Goal: Transaction & Acquisition: Subscribe to service/newsletter

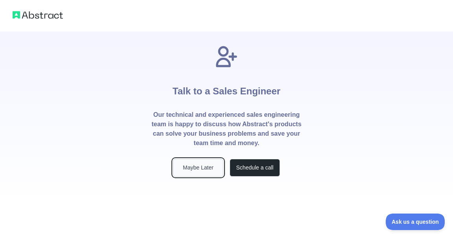
click at [208, 167] on button "Maybe Later" at bounding box center [198, 168] width 50 height 18
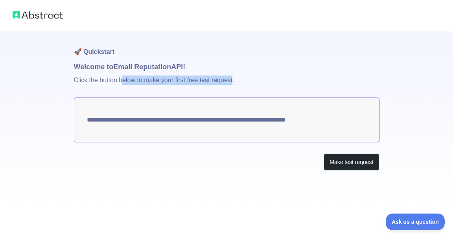
drag, startPoint x: 124, startPoint y: 82, endPoint x: 238, endPoint y: 80, distance: 113.7
click at [235, 81] on p "Click the button below to make your first free test request." at bounding box center [227, 84] width 306 height 25
click at [238, 80] on p "Click the button below to make your first free test request." at bounding box center [227, 84] width 306 height 25
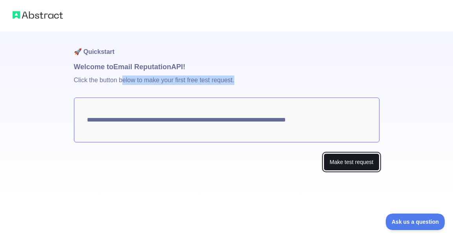
click at [347, 165] on button "Make test request" at bounding box center [351, 162] width 55 height 18
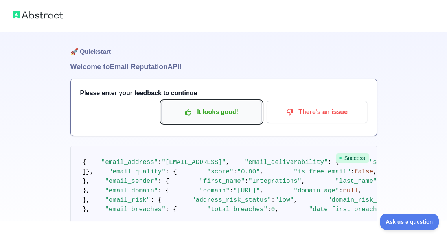
click at [237, 111] on p "It looks good!" at bounding box center [211, 111] width 89 height 13
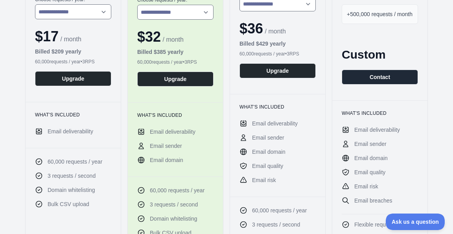
scroll to position [236, 0]
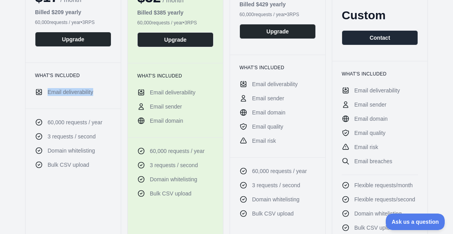
drag, startPoint x: 96, startPoint y: 94, endPoint x: 44, endPoint y: 92, distance: 51.2
click at [44, 92] on li "Email deliverability" at bounding box center [73, 92] width 76 height 8
click at [47, 92] on li "Email deliverability" at bounding box center [73, 92] width 76 height 8
drag, startPoint x: 35, startPoint y: 75, endPoint x: 74, endPoint y: 76, distance: 39.0
click at [74, 76] on h3 "What's included" at bounding box center [73, 75] width 76 height 6
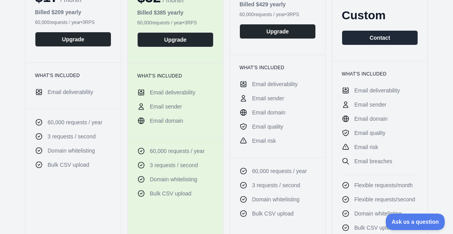
click at [76, 76] on h3 "What's included" at bounding box center [73, 75] width 76 height 6
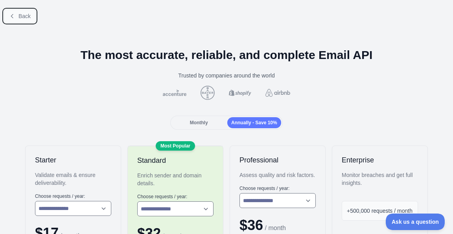
click at [22, 15] on span "Back" at bounding box center [24, 16] width 12 height 6
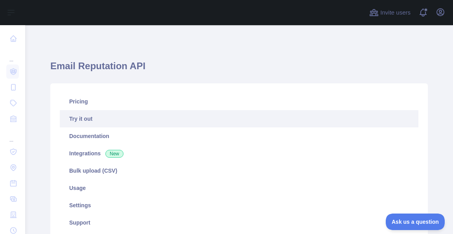
click at [294, 62] on h1 "Email Reputation API" at bounding box center [239, 69] width 378 height 19
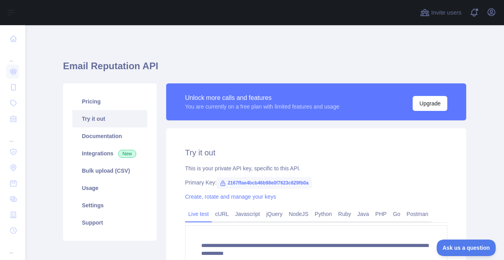
scroll to position [44, 0]
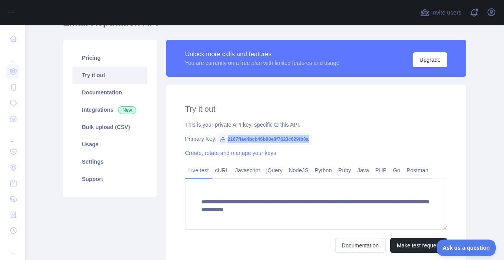
drag, startPoint x: 223, startPoint y: 139, endPoint x: 305, endPoint y: 140, distance: 82.6
click at [305, 140] on span "2167ffae4bcb46b98e0f7623c629fb0a" at bounding box center [263, 139] width 95 height 12
copy span "2167ffae4bcb46b98e0f7623c629fb0a"
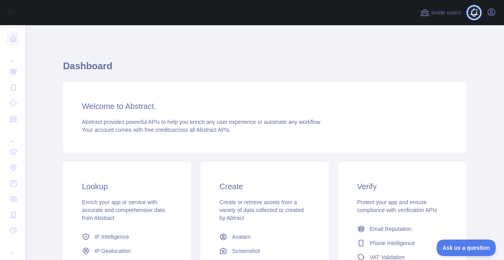
click at [474, 16] on span at bounding box center [477, 12] width 16 height 25
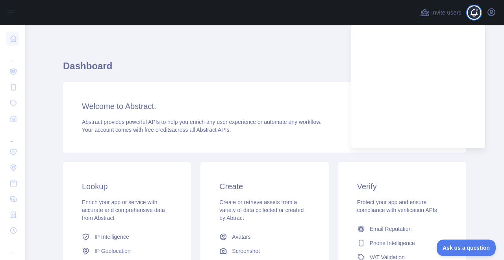
click at [474, 16] on span at bounding box center [477, 12] width 16 height 25
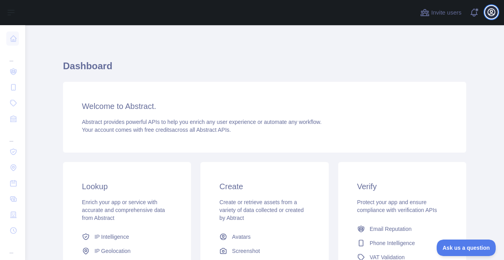
click at [489, 13] on icon "button" at bounding box center [490, 11] width 9 height 9
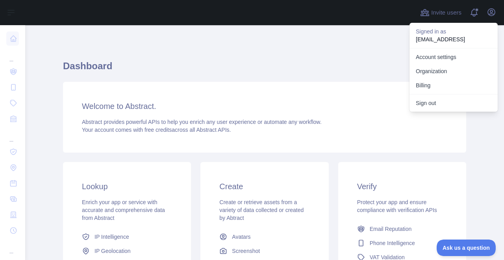
click at [310, 58] on div "Dashboard Welcome to Abstract. Abstract provides powerful APIs to help you enri…" at bounding box center [264, 194] width 403 height 301
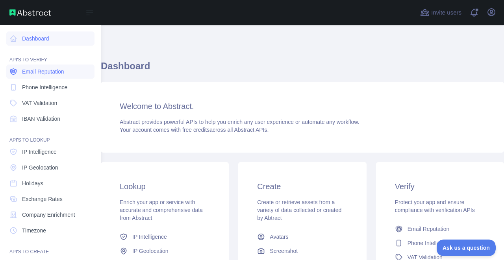
click at [48, 70] on span "Email Reputation" at bounding box center [43, 72] width 42 height 8
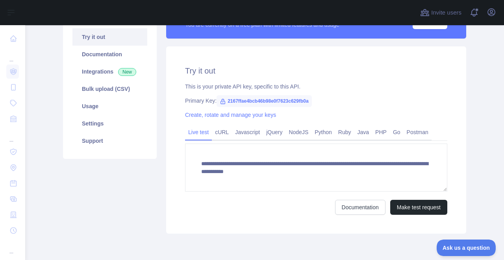
scroll to position [87, 0]
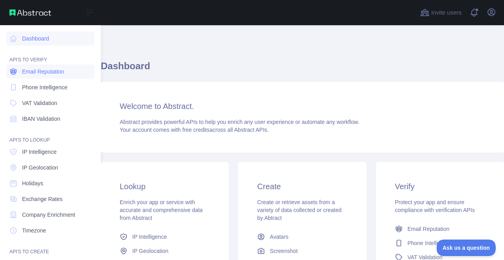
click at [49, 70] on span "Email Reputation" at bounding box center [43, 72] width 42 height 8
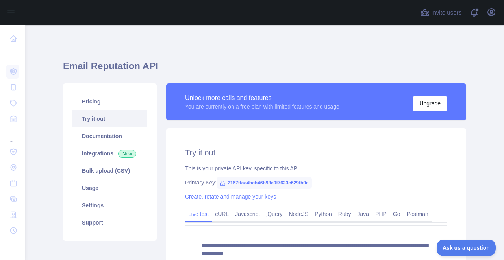
scroll to position [44, 0]
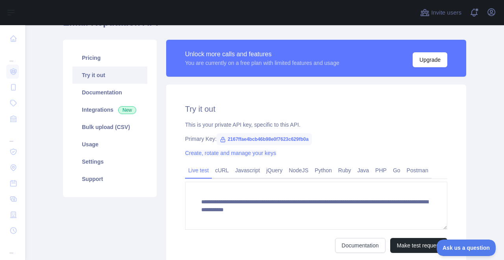
click at [235, 153] on link "Create, rotate and manage your keys" at bounding box center [230, 153] width 91 height 6
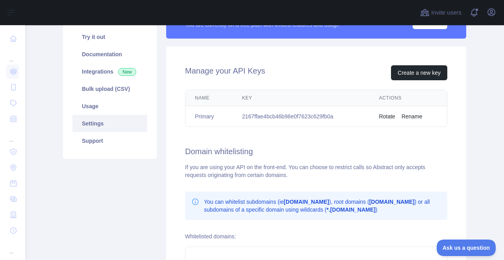
scroll to position [87, 0]
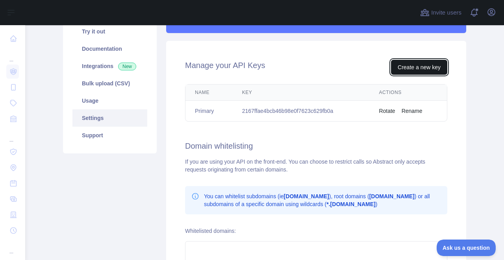
click at [419, 69] on button "Create a new key" at bounding box center [419, 67] width 56 height 15
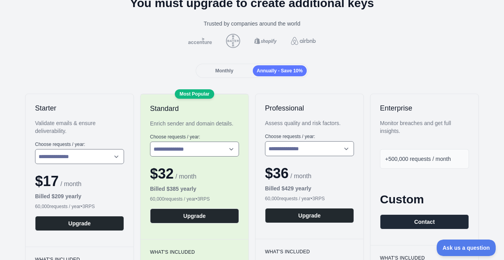
scroll to position [87, 0]
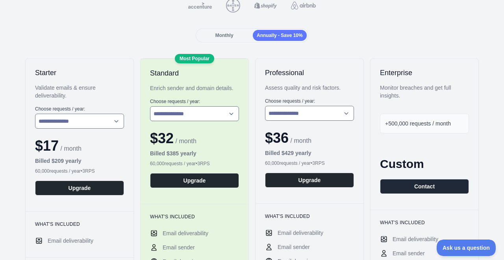
click at [225, 37] on span "Monthly" at bounding box center [224, 36] width 18 height 6
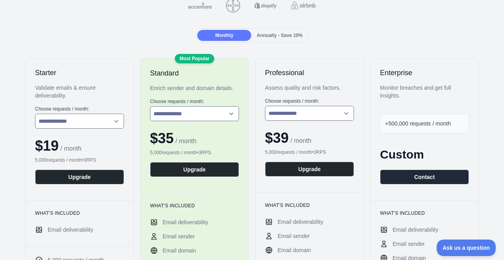
click at [269, 37] on span "Annually - Save 10%" at bounding box center [280, 36] width 46 height 6
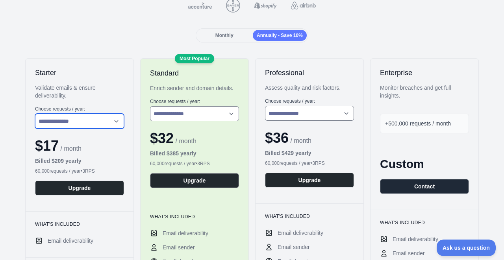
click at [76, 120] on select "**********" at bounding box center [79, 121] width 89 height 15
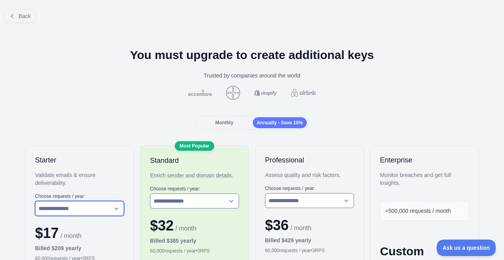
click at [108, 214] on select "**********" at bounding box center [79, 208] width 89 height 15
click at [19, 19] on span "Back" at bounding box center [24, 16] width 12 height 6
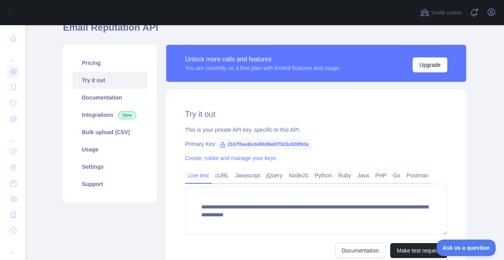
scroll to position [82, 0]
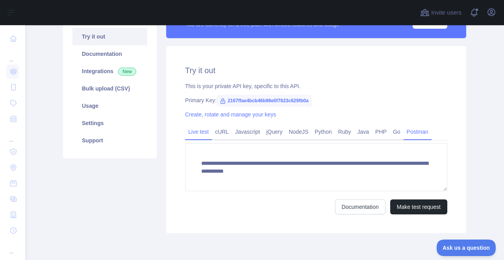
click at [414, 135] on link "Postman" at bounding box center [417, 132] width 28 height 13
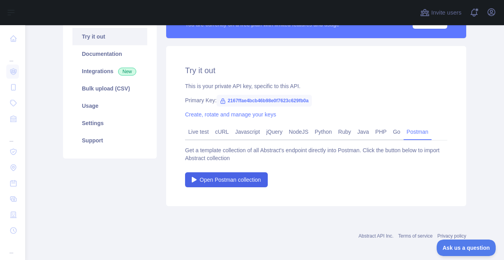
click at [232, 181] on span "Open Postman collection" at bounding box center [230, 180] width 61 height 8
click at [203, 131] on link "Live test" at bounding box center [198, 132] width 27 height 13
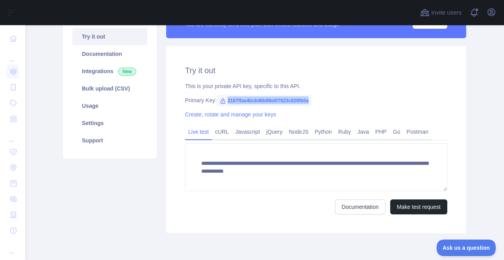
drag, startPoint x: 222, startPoint y: 100, endPoint x: 304, endPoint y: 105, distance: 82.4
click at [304, 105] on span "2167ffae4bcb46b98e0f7623c629fb0a" at bounding box center [263, 101] width 95 height 12
drag, startPoint x: 345, startPoint y: 105, endPoint x: 384, endPoint y: 107, distance: 39.0
click at [346, 105] on div "**********" at bounding box center [316, 139] width 300 height 187
